Goal: Information Seeking & Learning: Find specific fact

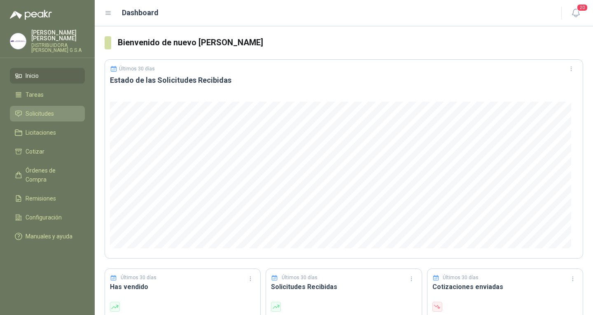
click at [65, 109] on li "Solicitudes" at bounding box center [47, 113] width 65 height 9
click at [64, 110] on li "Solicitudes" at bounding box center [47, 113] width 65 height 9
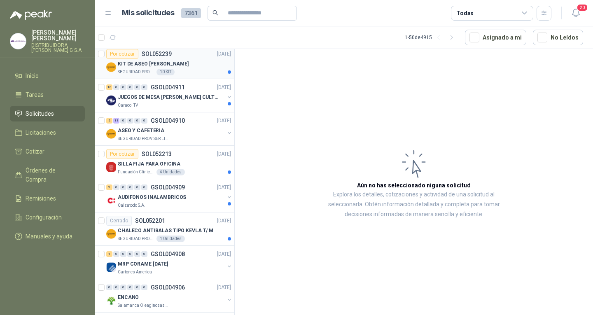
scroll to position [371, 0]
click at [165, 127] on div "ASEO Y CAFETERIA" at bounding box center [171, 130] width 107 height 10
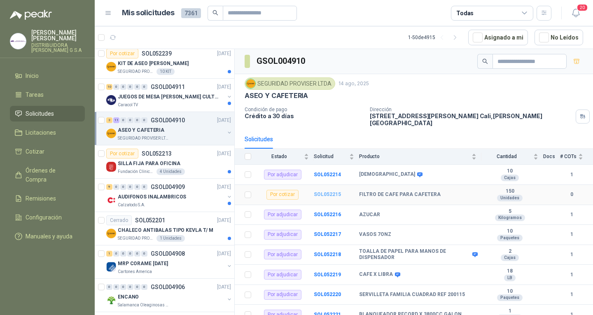
click at [330, 192] on b "SOL052215" at bounding box center [327, 195] width 27 height 6
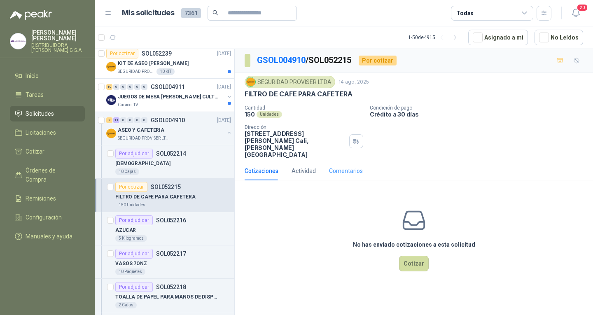
click at [337, 171] on div "Comentarios" at bounding box center [346, 170] width 34 height 19
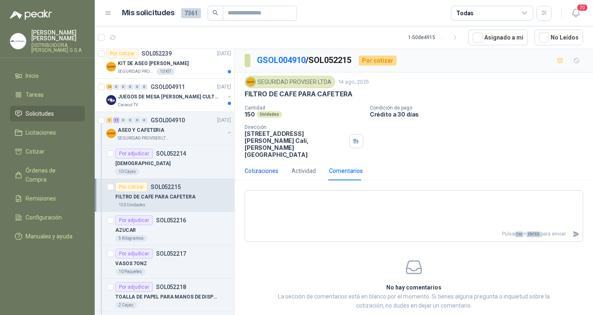
click at [277, 166] on div "Cotizaciones" at bounding box center [262, 170] width 34 height 9
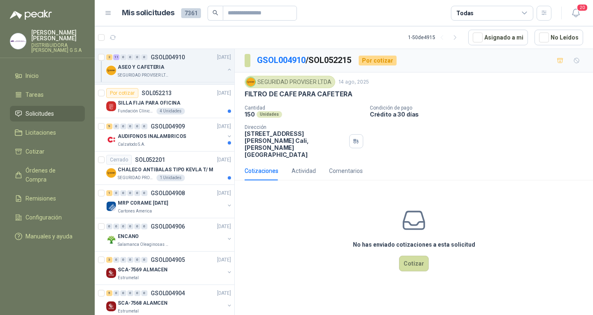
scroll to position [783, 0]
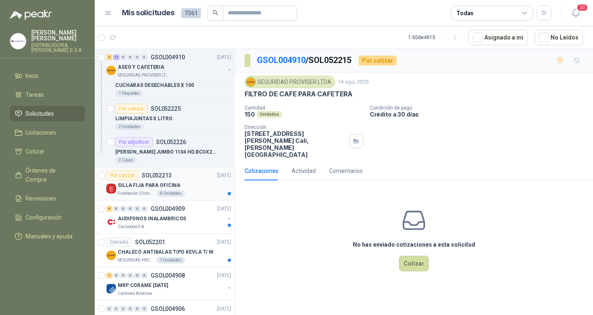
click at [199, 180] on div "Por cotizar SOL052213 [DATE]" at bounding box center [168, 176] width 125 height 10
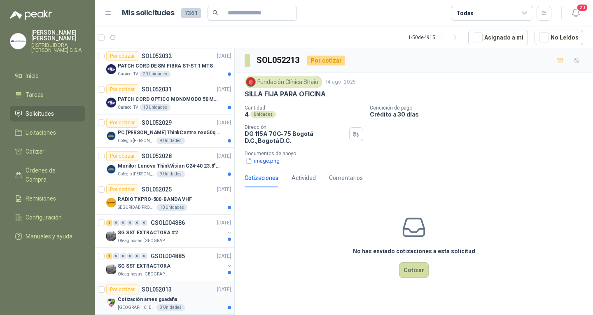
scroll to position [1851, 0]
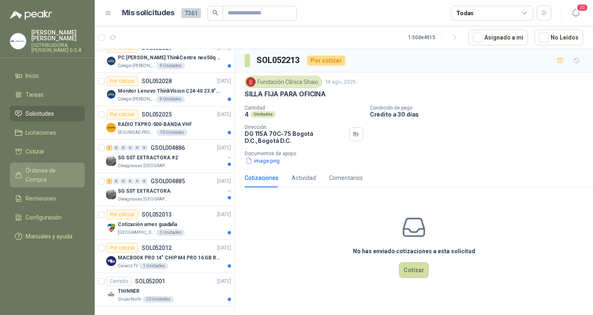
click at [45, 166] on span "Órdenes de Compra" at bounding box center [51, 175] width 51 height 18
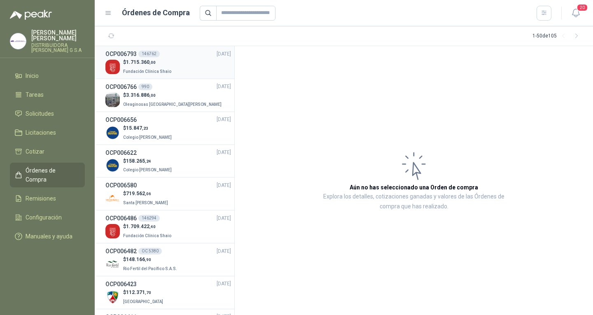
click at [175, 68] on div "$ 1.715.360 ,00 Fundación Clínica Shaio" at bounding box center [168, 66] width 126 height 17
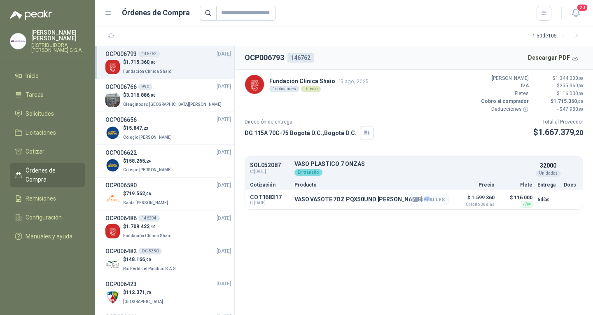
click at [419, 202] on icon "button" at bounding box center [415, 199] width 6 height 6
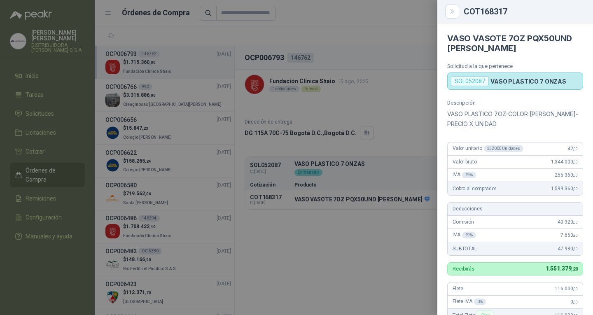
click at [185, 206] on div at bounding box center [296, 157] width 593 height 315
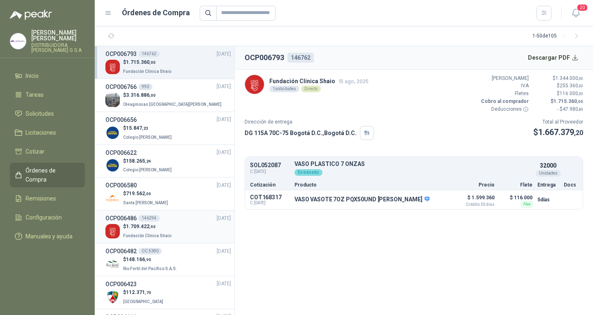
click at [197, 229] on div "$ 1.709.422 ,40 Fundación Clínica Shaio" at bounding box center [168, 231] width 126 height 17
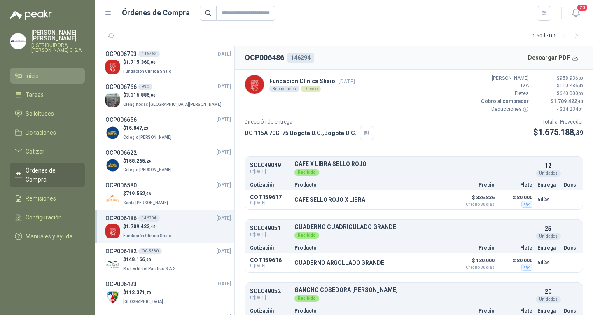
click at [44, 75] on link "Inicio" at bounding box center [47, 76] width 75 height 16
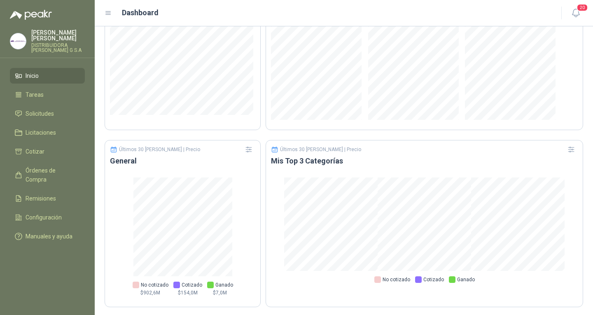
scroll to position [484, 0]
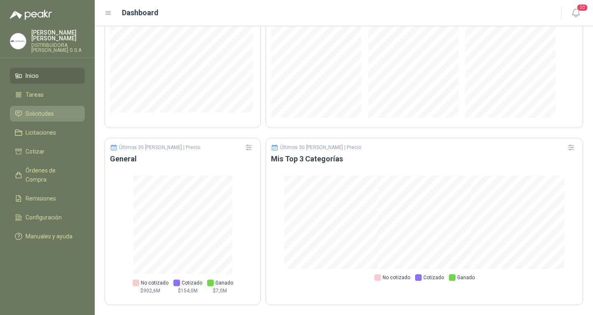
click at [53, 106] on link "Solicitudes" at bounding box center [47, 114] width 75 height 16
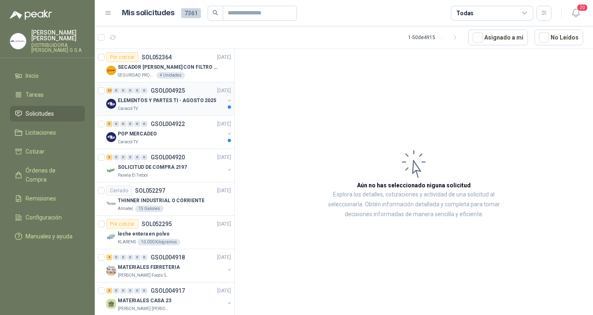
click at [164, 99] on p "ELEMENTOS Y PARTES TI - AGOSTO 2025" at bounding box center [167, 101] width 98 height 8
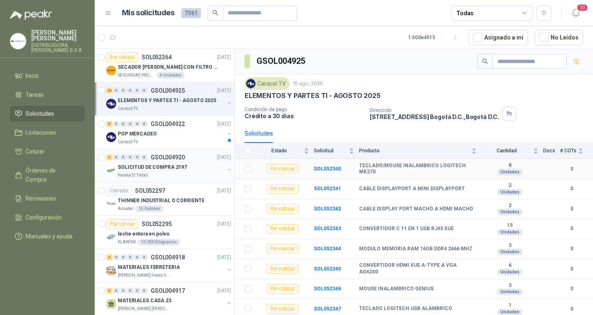
click at [186, 165] on div "SOLICITUD DE COMPRA 2197" at bounding box center [171, 167] width 107 height 10
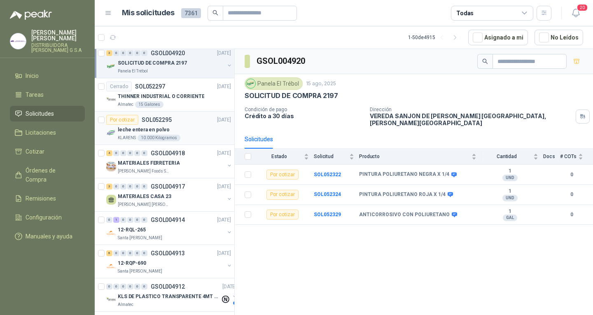
scroll to position [124, 0]
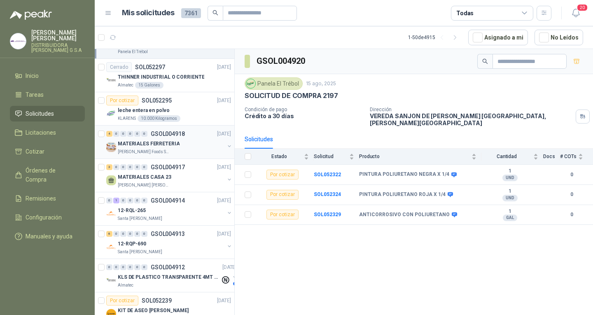
click at [189, 152] on div "[PERSON_NAME] Foods S.A." at bounding box center [171, 152] width 107 height 7
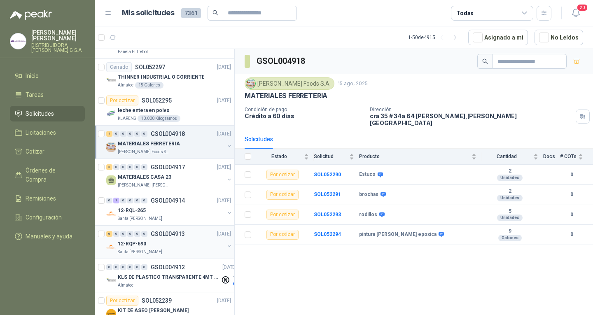
click at [191, 243] on div "12-RQP-690" at bounding box center [171, 244] width 107 height 10
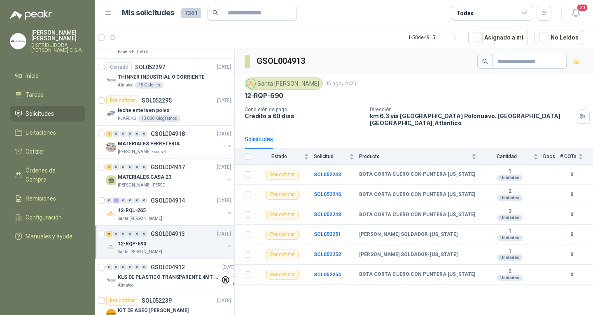
scroll to position [206, 0]
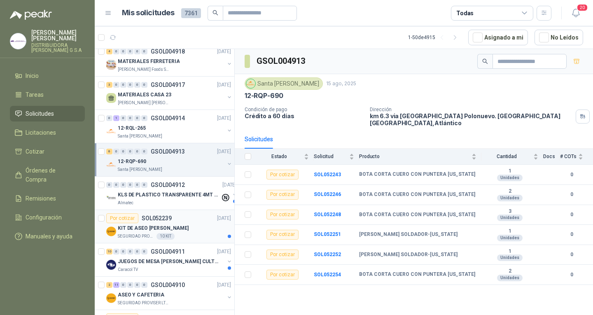
click at [172, 231] on div "KIT DE ASEO [PERSON_NAME]" at bounding box center [174, 228] width 113 height 10
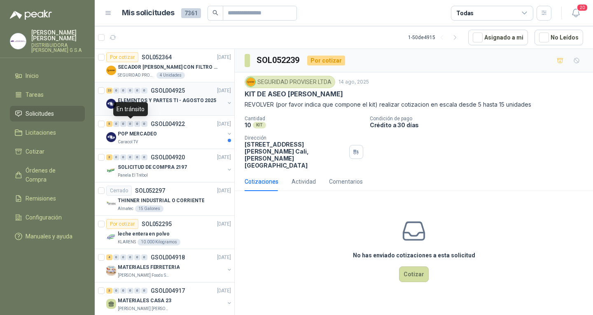
click at [178, 95] on div "23 0 0 0 0 0 GSOL004925 [DATE]" at bounding box center [169, 91] width 126 height 10
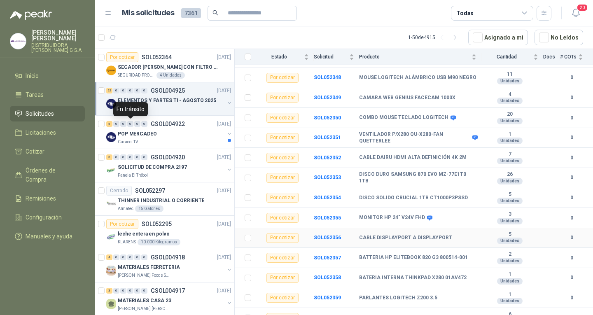
scroll to position [302, 0]
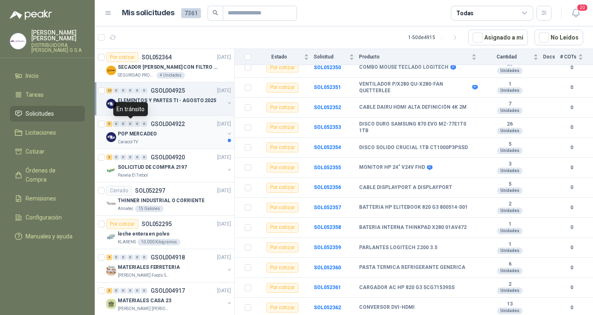
click at [181, 129] on div "POP MERCADEO" at bounding box center [171, 134] width 107 height 10
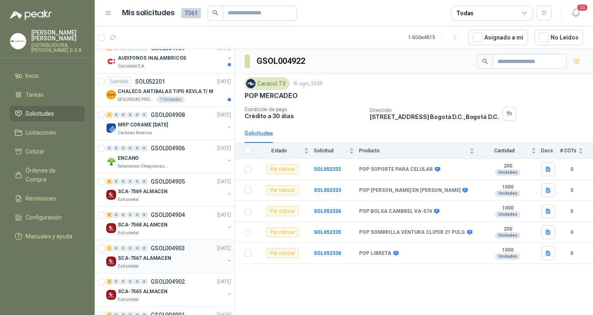
scroll to position [536, 0]
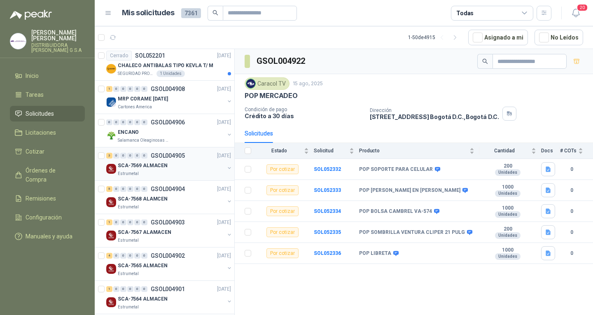
click at [171, 160] on div "3 0 0 0 0 0 GSOL004905 [DATE]" at bounding box center [169, 156] width 126 height 10
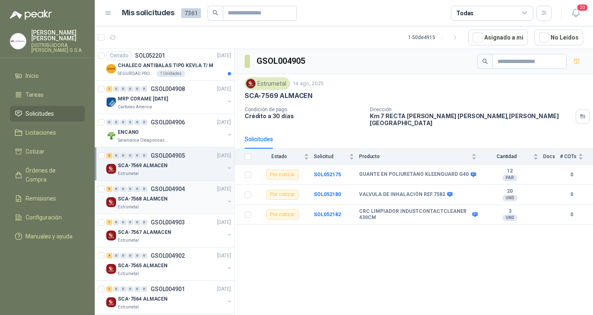
click at [175, 197] on div "SCA-7568 ALAMCEN" at bounding box center [171, 199] width 107 height 10
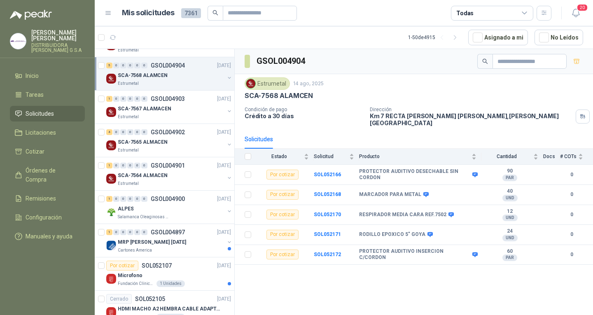
scroll to position [741, 0]
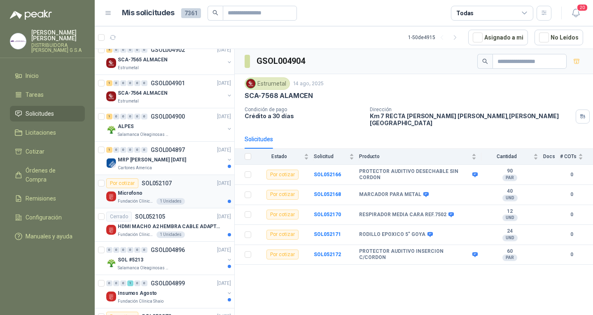
click at [187, 180] on div "Por cotizar SOL052107 [DATE]" at bounding box center [168, 183] width 125 height 10
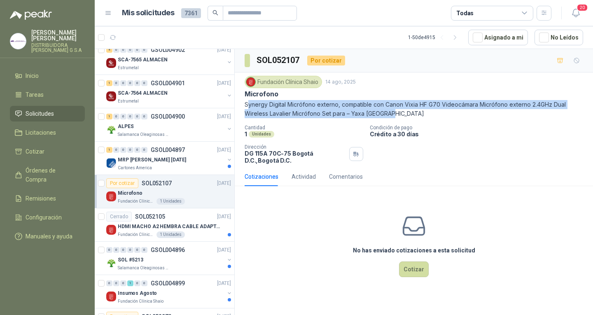
drag, startPoint x: 247, startPoint y: 102, endPoint x: 393, endPoint y: 118, distance: 147.1
click at [393, 118] on p "Synergy Digital Micrófono externo, compatible con Canon Vixia HF G70 Videocámar…" at bounding box center [414, 109] width 339 height 18
copy p "ynergy Digital Micrófono externo, compatible con Canon Vixia HF G70 Videocámara…"
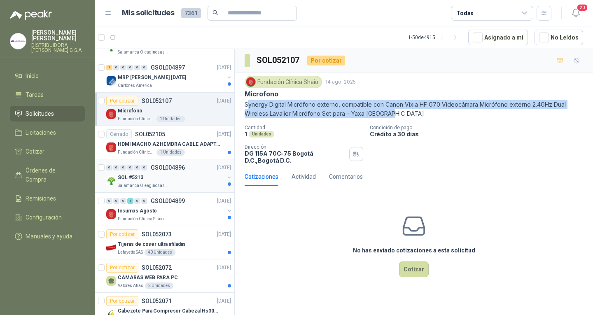
scroll to position [865, 0]
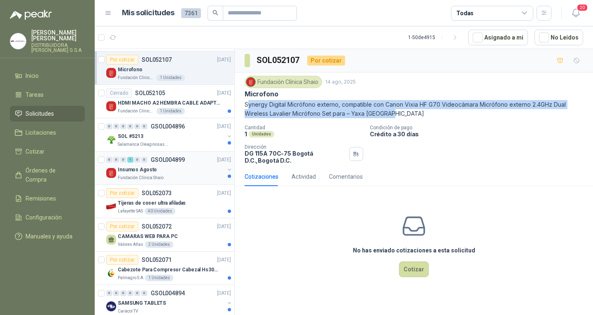
click at [202, 170] on div "Insumos Agosto" at bounding box center [171, 170] width 107 height 10
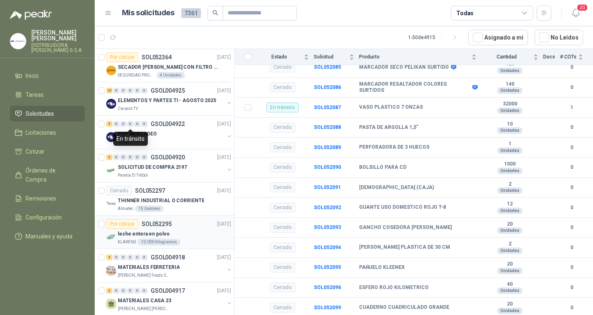
click at [181, 224] on div "Por cotizar SOL052295 [DATE]" at bounding box center [168, 224] width 125 height 10
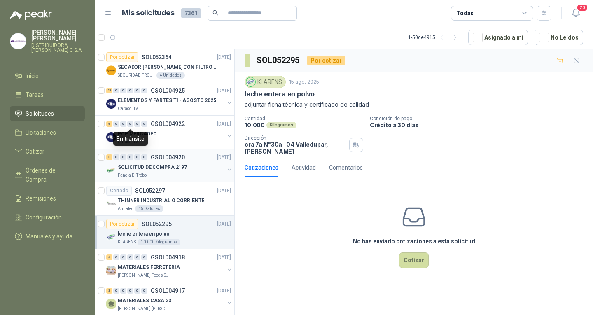
click at [174, 173] on div "Panela El Trébol" at bounding box center [171, 175] width 107 height 7
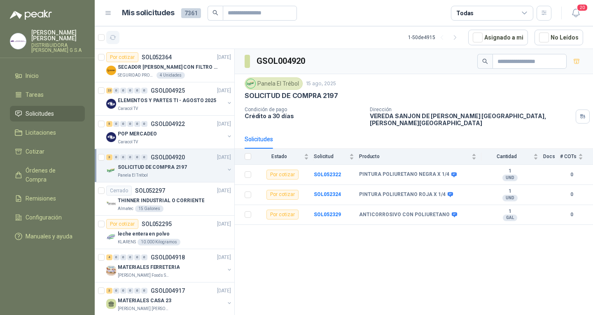
click at [117, 42] on button "button" at bounding box center [112, 37] width 13 height 13
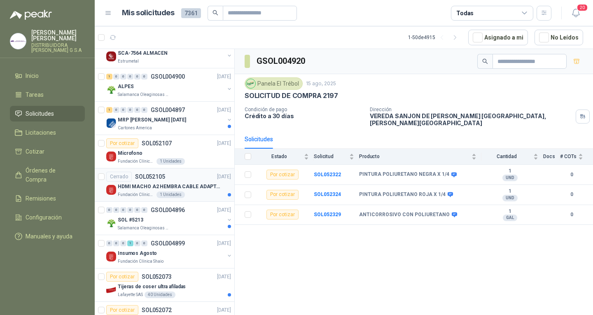
scroll to position [783, 0]
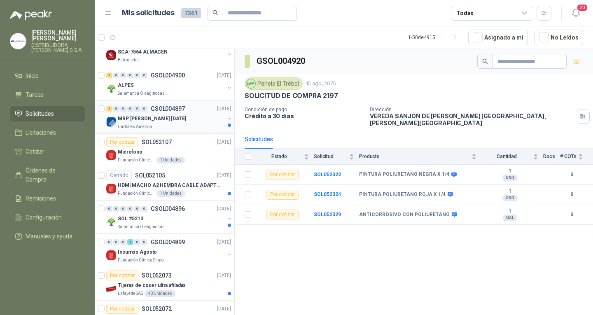
click at [194, 122] on div "MRP [PERSON_NAME] [DATE]" at bounding box center [171, 119] width 107 height 10
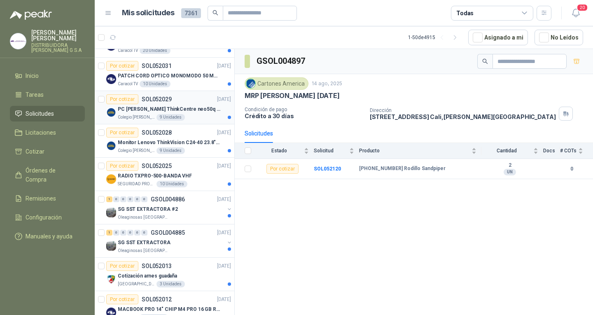
scroll to position [1417, 0]
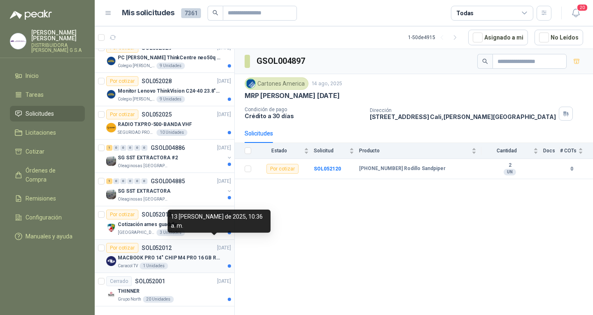
click at [217, 244] on p "[DATE]" at bounding box center [224, 248] width 14 height 8
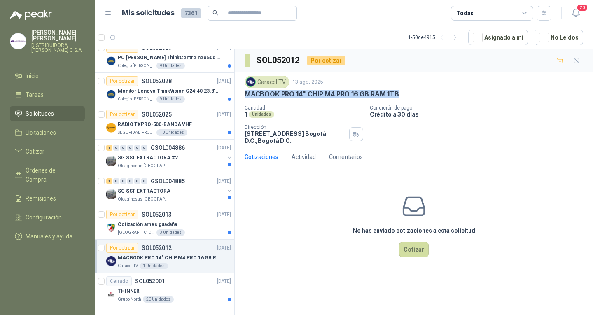
drag, startPoint x: 246, startPoint y: 96, endPoint x: 398, endPoint y: 96, distance: 152.4
click at [398, 96] on p "MACBOOK PRO 14" CHIP M4 PRO 16 GB RAM 1TB" at bounding box center [322, 94] width 154 height 9
copy p "MACBOOK PRO 14" CHIP M4 PRO 16 GB RAM 1TB"
click at [176, 210] on div "Por cotizar SOL052013 [DATE]" at bounding box center [168, 215] width 125 height 10
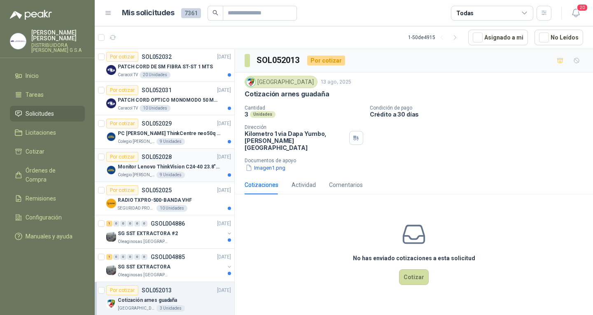
scroll to position [1294, 0]
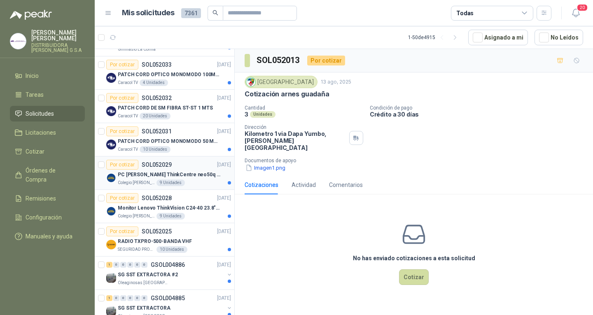
click at [158, 165] on p "SOL052029" at bounding box center [157, 165] width 30 height 6
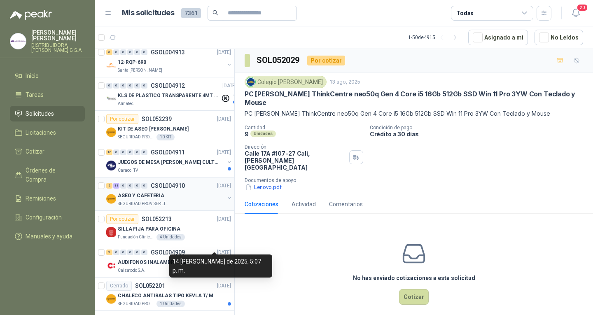
scroll to position [346, 0]
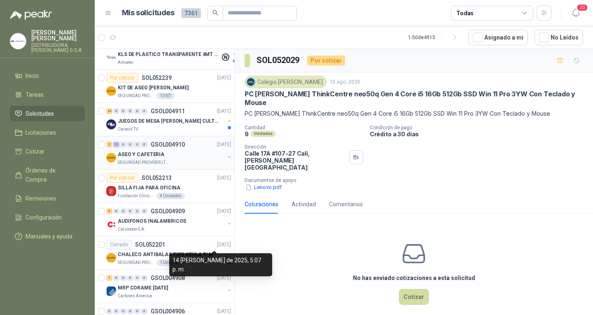
click at [186, 155] on div "ASEO Y CAFETERIA" at bounding box center [171, 155] width 107 height 10
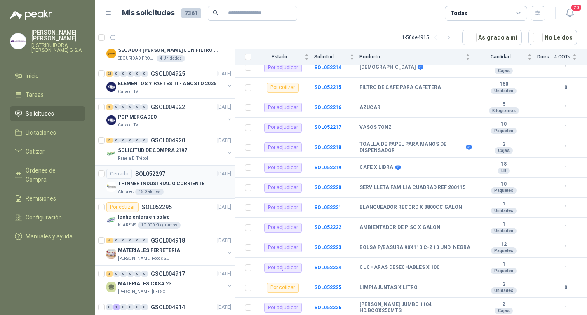
scroll to position [58, 0]
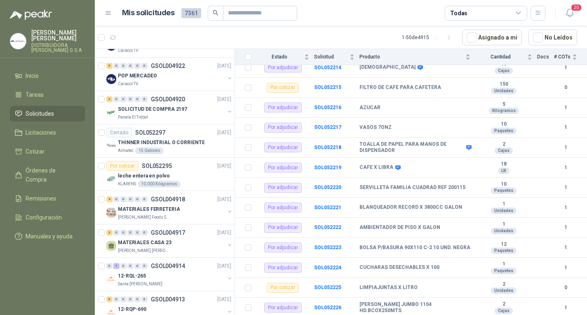
click at [69, 106] on link "Solicitudes" at bounding box center [47, 114] width 75 height 16
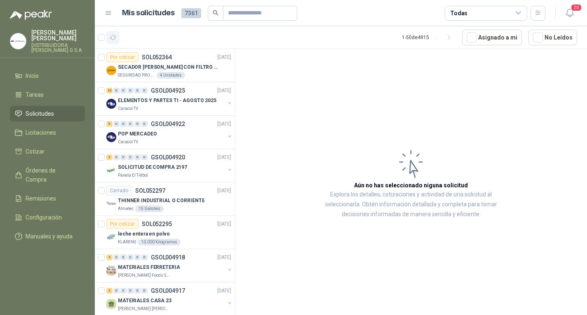
click at [116, 37] on icon "button" at bounding box center [113, 37] width 7 height 7
click at [186, 231] on div "leche entera en polvo" at bounding box center [174, 234] width 113 height 10
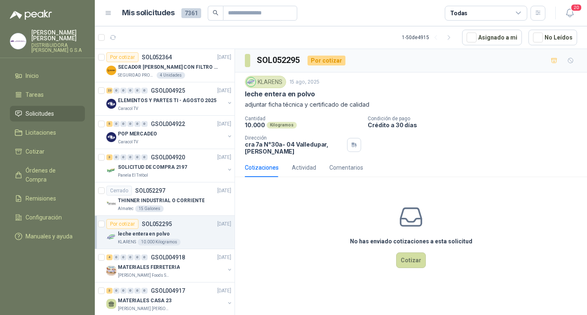
drag, startPoint x: 112, startPoint y: 37, endPoint x: 92, endPoint y: 6, distance: 36.6
click at [112, 37] on icon "button" at bounding box center [113, 37] width 7 height 7
click at [116, 37] on icon "button" at bounding box center [113, 37] width 7 height 7
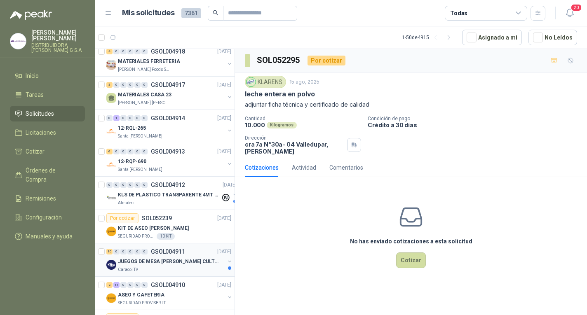
scroll to position [247, 0]
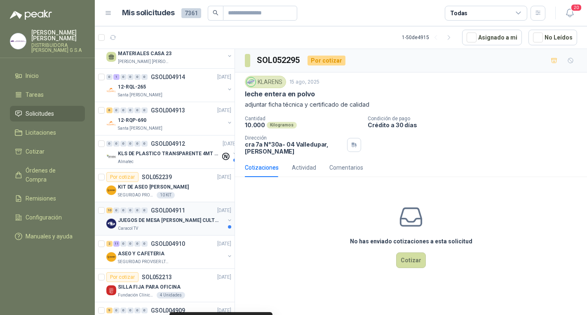
click at [151, 219] on p "JUEGOS DE MESA [PERSON_NAME] CULTURAL" at bounding box center [169, 221] width 103 height 8
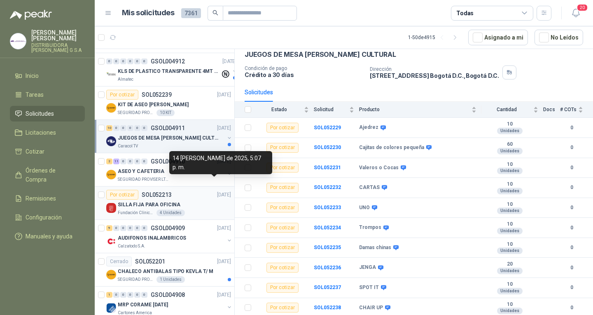
scroll to position [412, 0]
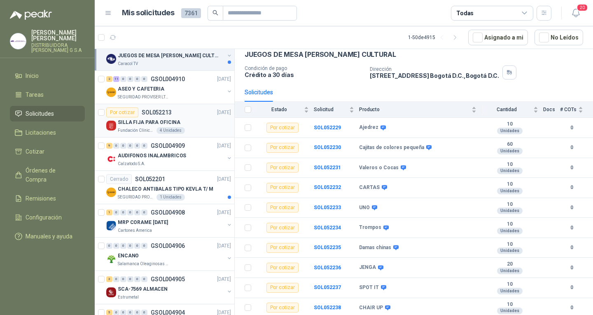
click at [182, 122] on div "SILLA FIJA PARA OFICINA" at bounding box center [174, 122] width 113 height 10
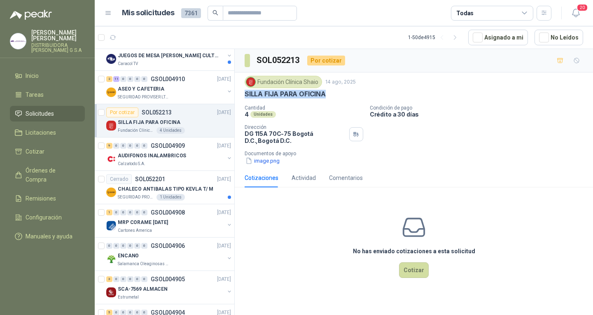
drag, startPoint x: 245, startPoint y: 94, endPoint x: 327, endPoint y: 97, distance: 81.6
click at [327, 97] on div "SILLA FIJA PARA OFICINA" at bounding box center [414, 94] width 339 height 9
copy p "SILLA FIJA PARA OFICINA"
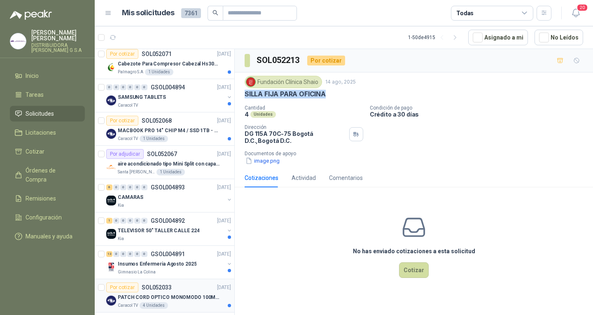
scroll to position [1153, 0]
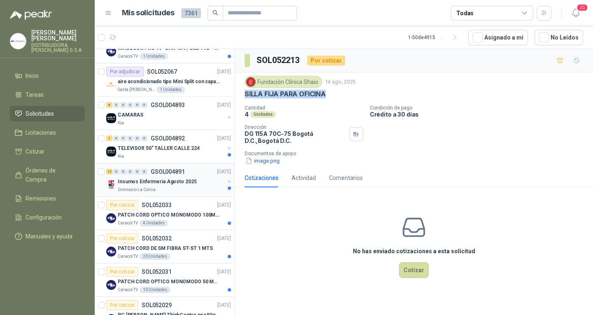
click at [211, 185] on div "Insumos Enfermeria Agosto 2025" at bounding box center [171, 182] width 107 height 10
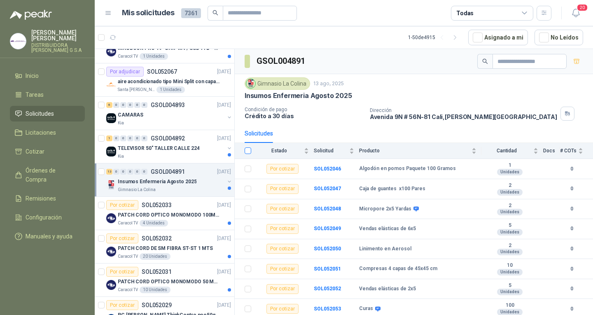
click at [251, 155] on label at bounding box center [248, 150] width 7 height 9
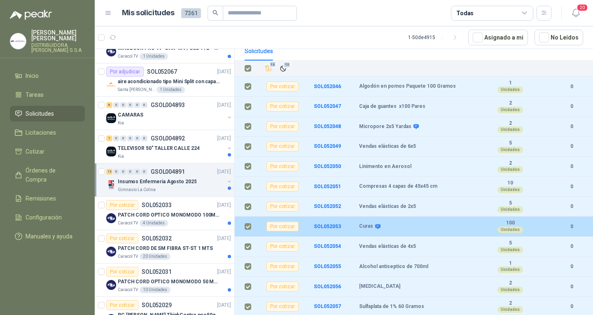
scroll to position [101, 0]
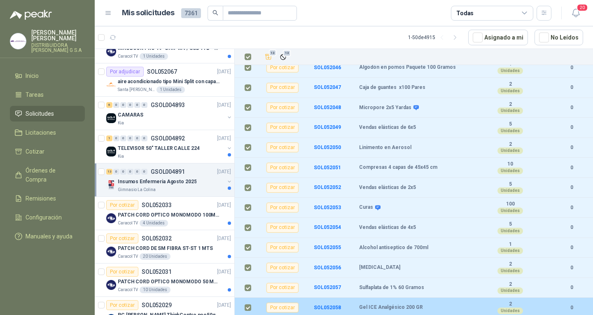
click at [250, 304] on label at bounding box center [248, 307] width 7 height 9
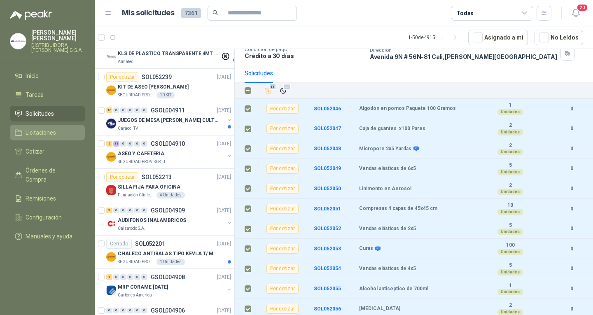
scroll to position [140, 0]
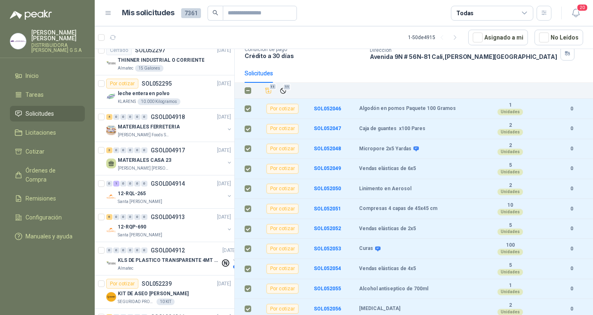
click at [62, 109] on li "Solicitudes" at bounding box center [47, 113] width 65 height 9
click at [50, 106] on link "Solicitudes" at bounding box center [47, 114] width 75 height 16
click at [116, 40] on icon "button" at bounding box center [113, 37] width 7 height 7
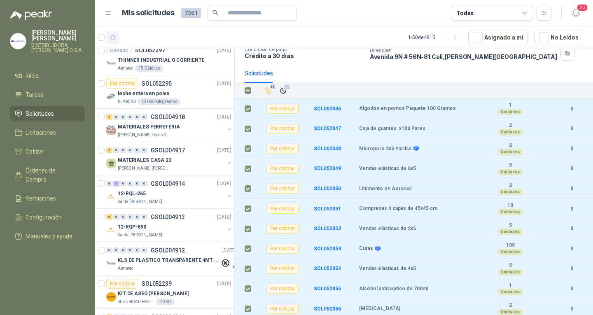
click at [116, 40] on icon "button" at bounding box center [113, 37] width 7 height 7
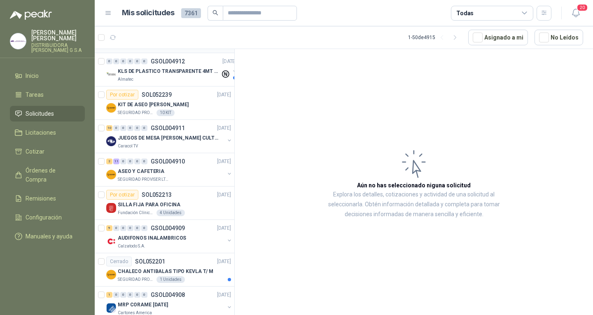
scroll to position [371, 0]
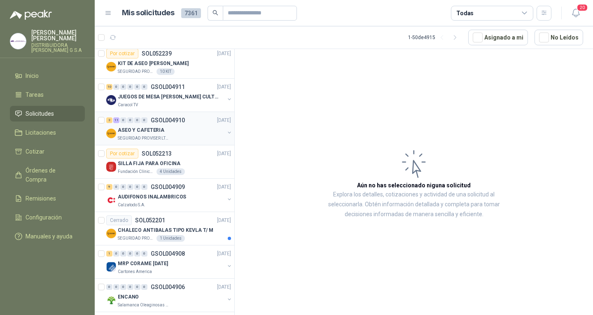
click at [185, 126] on div "ASEO Y CAFETERIA" at bounding box center [171, 130] width 107 height 10
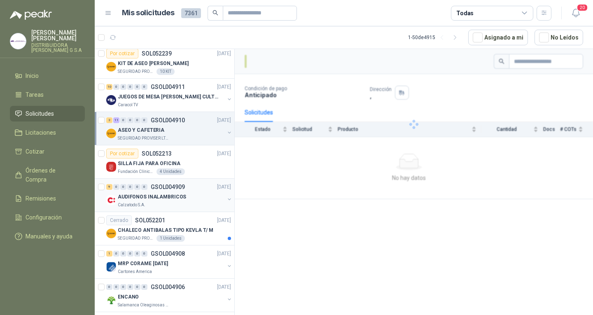
click at [197, 185] on div "9 0 0 0 0 0 GSOL004909 [DATE]" at bounding box center [169, 187] width 126 height 10
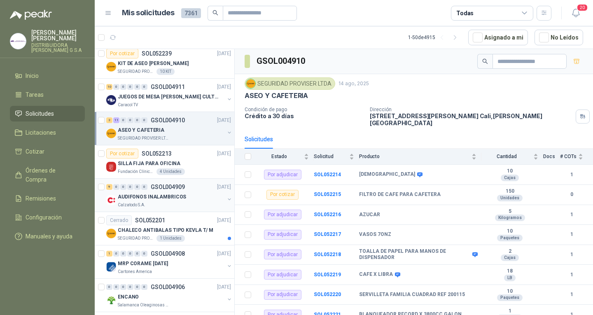
click at [190, 196] on div "AUDIFONOS INALAMBRICOS" at bounding box center [171, 197] width 107 height 10
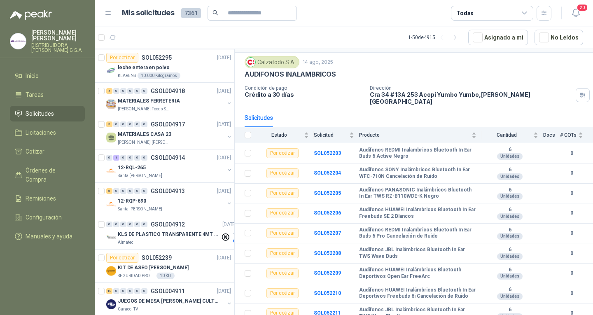
scroll to position [182, 0]
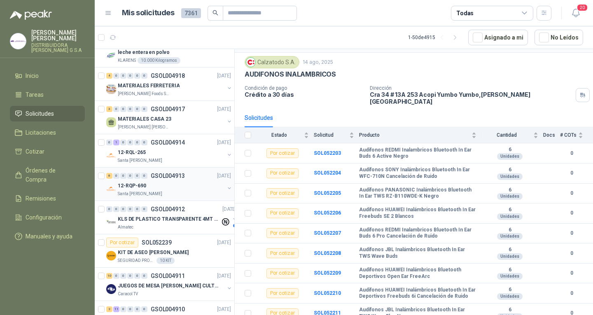
click at [175, 187] on div "12-RQP-690" at bounding box center [171, 186] width 107 height 10
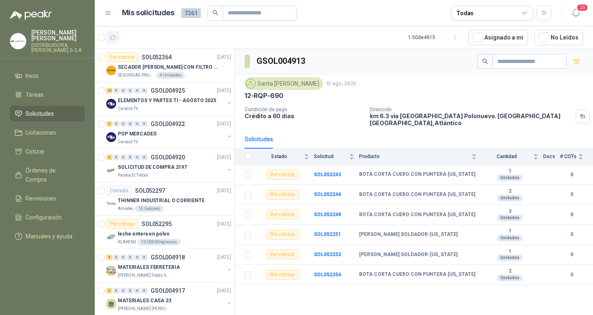
click at [115, 36] on icon "button" at bounding box center [113, 37] width 6 height 4
click at [117, 41] on button "button" at bounding box center [112, 37] width 13 height 13
click at [117, 38] on button "button" at bounding box center [112, 37] width 13 height 13
click at [37, 125] on link "Licitaciones" at bounding box center [47, 133] width 75 height 16
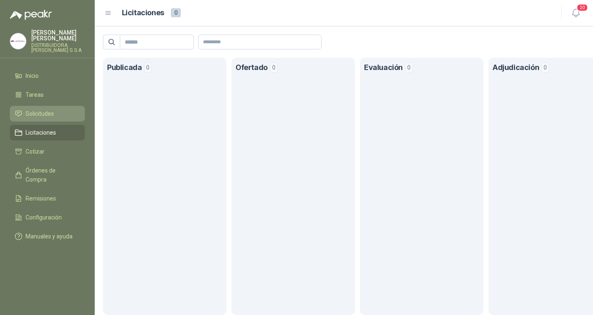
click at [65, 109] on li "Solicitudes" at bounding box center [47, 113] width 65 height 9
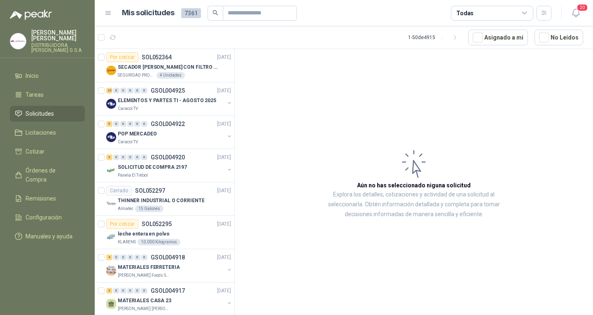
click at [82, 7] on div at bounding box center [47, 10] width 95 height 20
click at [110, 39] on icon "button" at bounding box center [113, 37] width 7 height 7
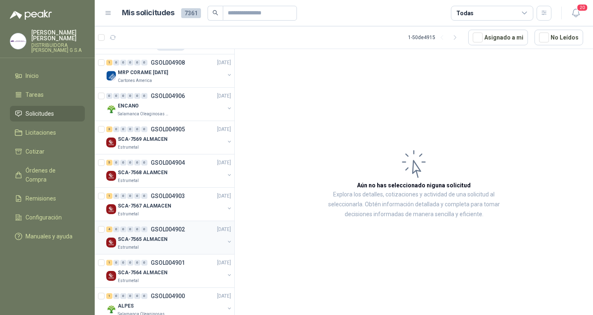
scroll to position [577, 0]
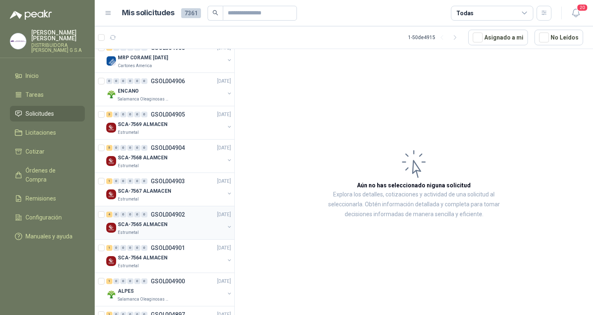
click at [152, 218] on div "4 0 0 0 0 0 GSOL004902 [DATE]" at bounding box center [169, 215] width 126 height 10
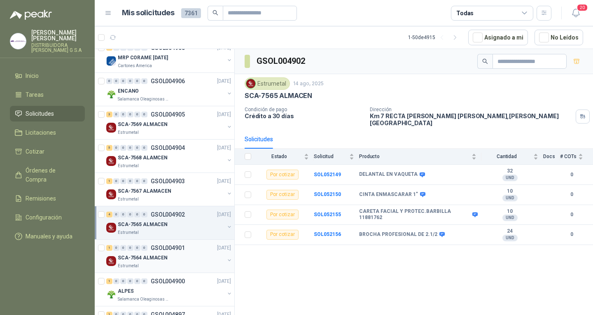
click at [174, 247] on p "GSOL004901" at bounding box center [168, 248] width 34 height 6
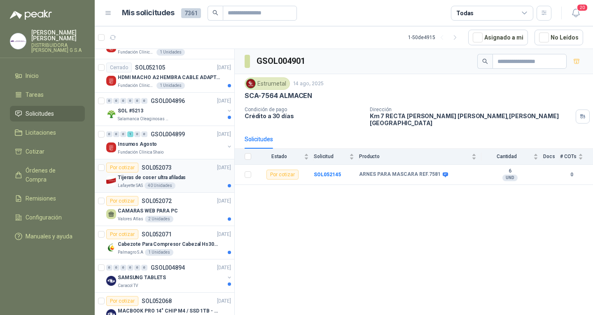
scroll to position [906, 0]
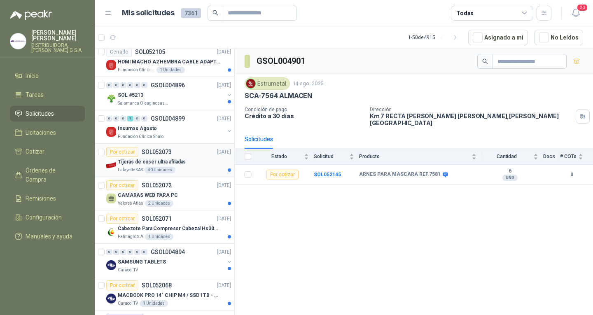
click at [180, 145] on article "Por cotizar SOL052073 [DATE] Tijeras de coser ultra afiladas Lafayette SAS 40 U…" at bounding box center [165, 160] width 140 height 33
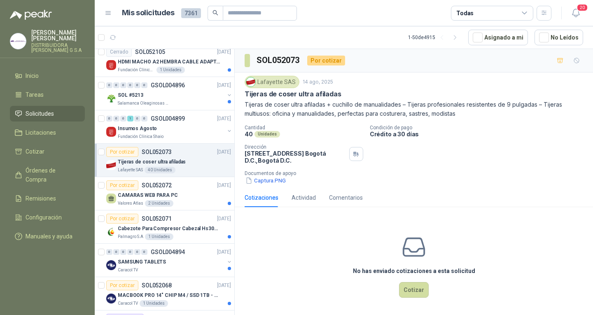
click at [408, 103] on p "Tijeras de coser ultra afiladas + cuchillo de manualidades – Tijeras profesiona…" at bounding box center [414, 109] width 339 height 18
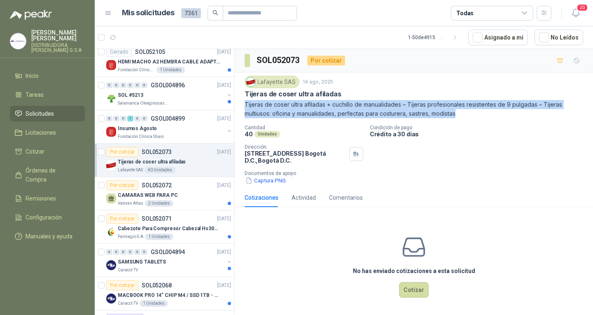
drag, startPoint x: 246, startPoint y: 104, endPoint x: 463, endPoint y: 112, distance: 216.8
click at [463, 112] on p "Tijeras de coser ultra afiladas + cuchillo de manualidades – Tijeras profesiona…" at bounding box center [414, 109] width 339 height 18
copy p "Tijeras de coser ultra afiladas + cuchillo de manualidades – Tijeras profesiona…"
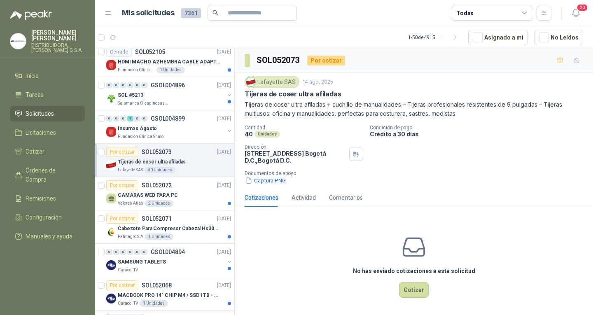
click at [447, 154] on div "Cantidad 40 Unidades Condición de pago Crédito a 30 [PERSON_NAME] Dirección [ST…" at bounding box center [414, 155] width 339 height 60
drag, startPoint x: 409, startPoint y: 104, endPoint x: 535, endPoint y: 99, distance: 126.1
click at [535, 99] on div "Lafayette SAS 14 ago, 2025 Tijeras de coser ultra afiladas Tijeras de coser ult…" at bounding box center [414, 97] width 339 height 42
copy p "Tijeras profesionales resistentes de 9 pulgadas"
click at [396, 153] on div "Cantidad 40 Unidades Condición de pago Crédito a 30 [PERSON_NAME] Dirección [ST…" at bounding box center [414, 155] width 339 height 60
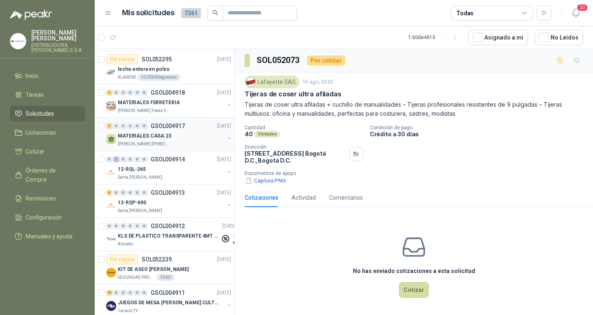
scroll to position [124, 0]
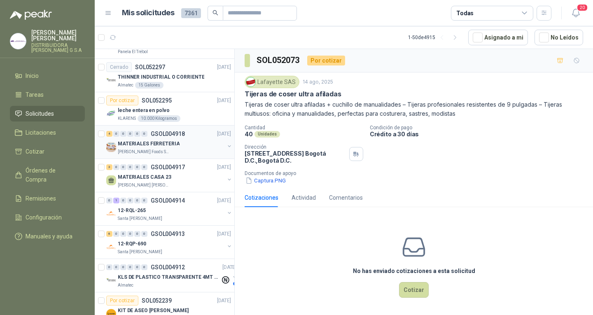
click at [170, 138] on div "4 0 0 0 0 0 GSOL004918 [DATE]" at bounding box center [169, 134] width 126 height 10
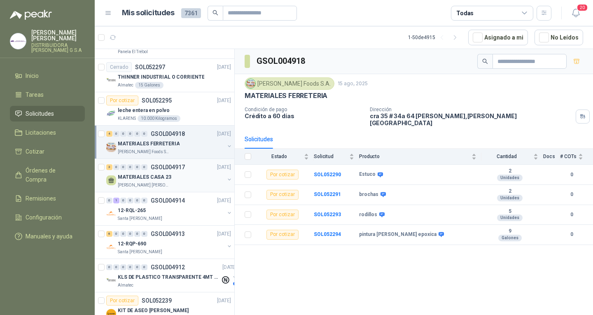
click at [153, 185] on p "[PERSON_NAME] [PERSON_NAME]" at bounding box center [144, 185] width 52 height 7
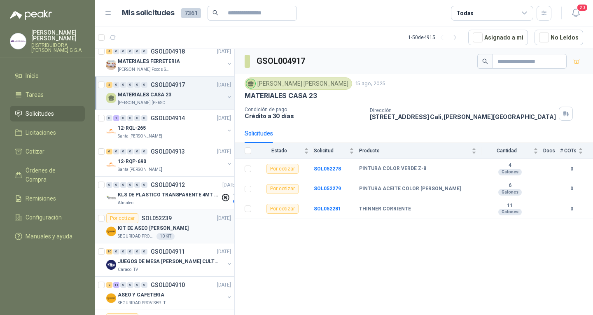
scroll to position [247, 0]
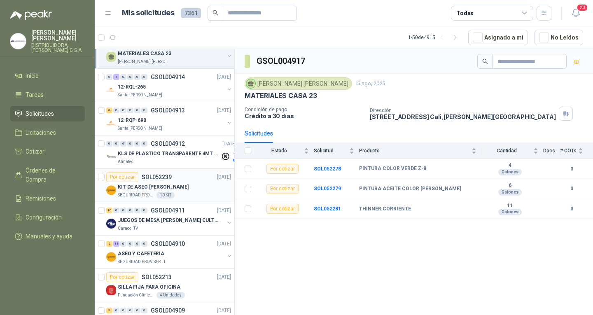
click at [178, 171] on article "Por cotizar SOL052239 [DATE] KIT DE ASEO [PERSON_NAME] SEGURIDAD PROVISER LTDA …" at bounding box center [165, 185] width 140 height 33
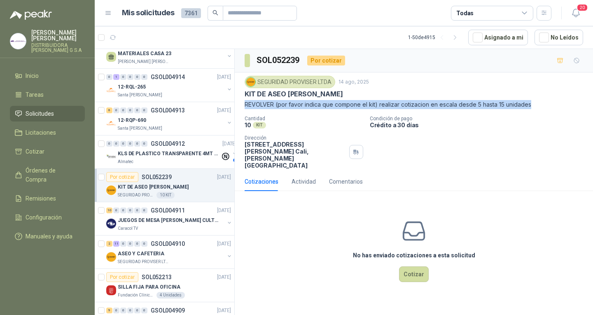
drag, startPoint x: 245, startPoint y: 104, endPoint x: 529, endPoint y: 107, distance: 284.3
click at [529, 107] on p "REVOLVER (por favor indica que compone el kit) realizar cotizacion en escala de…" at bounding box center [414, 104] width 339 height 9
copy p "REVOLVER (por favor indica que compone el kit) realizar cotizacion en escala de…"
click at [248, 101] on p "REVOLVER (por favor indica que compone el kit) realizar cotizacion en escala de…" at bounding box center [414, 104] width 339 height 9
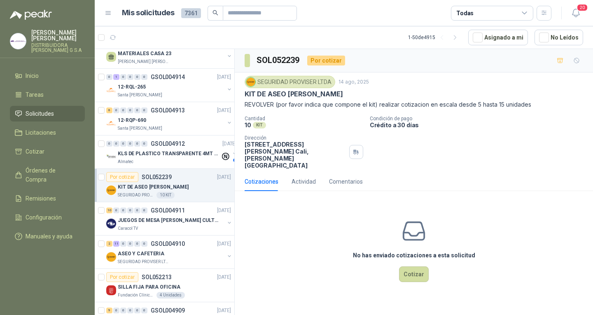
click at [245, 106] on p "REVOLVER (por favor indica que compone el kit) realizar cotizacion en escala de…" at bounding box center [414, 104] width 339 height 9
drag, startPoint x: 246, startPoint y: 93, endPoint x: 275, endPoint y: 107, distance: 32.3
click at [275, 107] on div "SEGURIDAD PROVISER LTDA 14 ago, 2025 KIT DE ASEO [PERSON_NAME] REVOLVER (por fa…" at bounding box center [414, 92] width 339 height 33
copy div "KIT DE ASEO [PERSON_NAME] REVOLVER"
click at [320, 120] on p "Cantidad" at bounding box center [304, 119] width 119 height 6
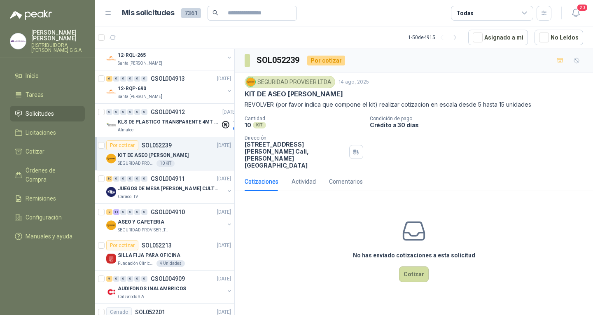
scroll to position [288, 0]
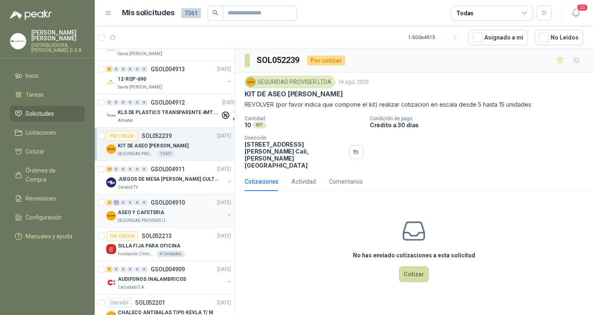
click at [207, 225] on div "2 11 0 0 0 0 GSOL004910 [DATE] ASEO Y CAFETERIA SEGURIDAD PROVISER LTDA" at bounding box center [165, 210] width 140 height 33
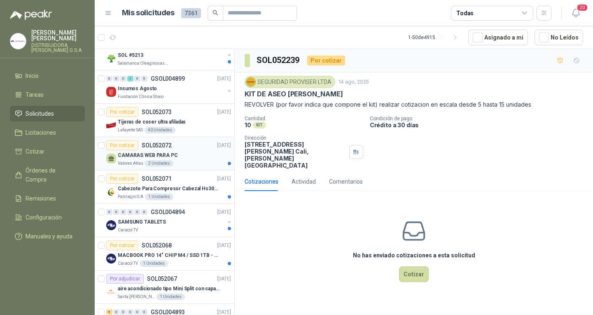
scroll to position [947, 0]
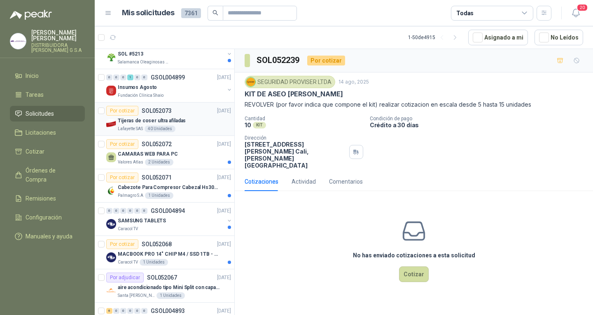
click at [159, 117] on p "Tijeras de coser ultra afiladas" at bounding box center [152, 121] width 68 height 8
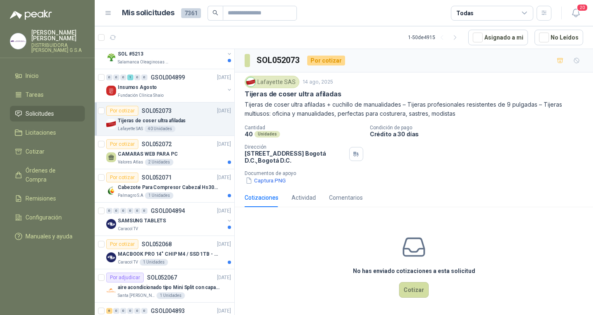
drag, startPoint x: 245, startPoint y: 91, endPoint x: 468, endPoint y: 132, distance: 226.6
click at [347, 75] on div "Lafayette SAS 14 ago, 2025 Tijeras de coser ultra afiladas Tijeras de coser ult…" at bounding box center [414, 131] width 358 height 116
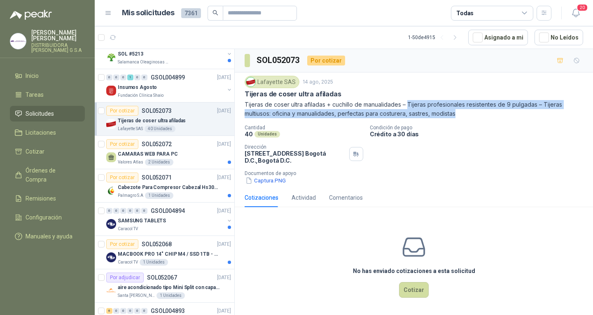
drag, startPoint x: 407, startPoint y: 105, endPoint x: 465, endPoint y: 120, distance: 59.7
click at [465, 120] on div "Lafayette SAS 14 ago, 2025 Tijeras de coser ultra afiladas Tijeras de coser ult…" at bounding box center [414, 130] width 339 height 109
copy p "Tijeras profesionales resistentes de 9 pulgadas – Tijeras multiusos: oficina y …"
